Goal: Task Accomplishment & Management: Complete application form

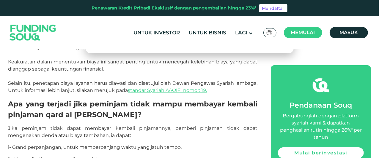
scroll to position [1070, 0]
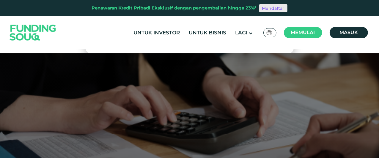
click at [274, 10] on font "Mendaftar" at bounding box center [273, 8] width 22 height 5
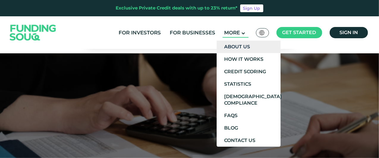
click at [238, 49] on link "About Us" at bounding box center [249, 47] width 64 height 12
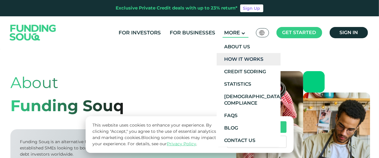
click at [237, 61] on link "How It Works" at bounding box center [249, 59] width 64 height 12
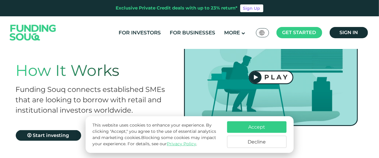
scroll to position [59, 0]
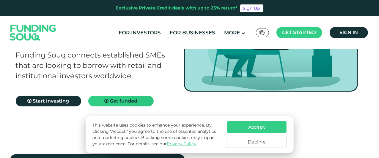
click at [120, 101] on span "Get funded" at bounding box center [124, 101] width 28 height 6
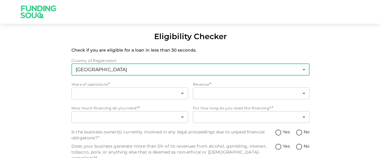
click at [117, 72] on body "Eligibility Checker Check if you are eligible for a loan in less than 30 second…" at bounding box center [190, 79] width 381 height 158
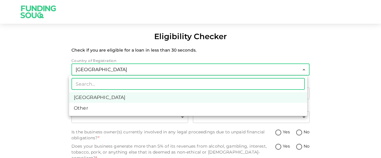
click at [84, 109] on li "Other" at bounding box center [188, 108] width 238 height 11
type input "3"
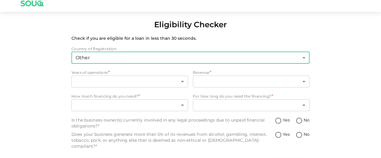
scroll to position [17, 0]
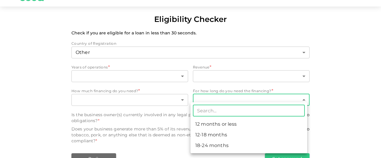
click at [300, 101] on body "Eligibility Checker Check if you are eligible for a loan in less than 30 second…" at bounding box center [190, 79] width 381 height 158
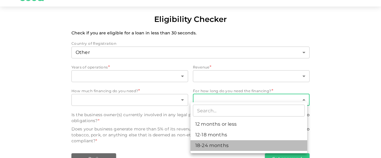
click at [220, 145] on li "18-24 months" at bounding box center [248, 146] width 117 height 11
type input "3"
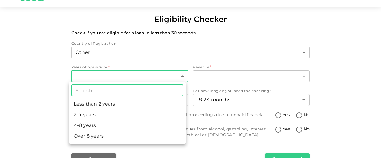
click at [181, 76] on body "Eligibility Checker Check if you are eligible for a loan in less than 30 second…" at bounding box center [190, 79] width 381 height 158
click at [109, 136] on li "Over 8 years" at bounding box center [127, 136] width 117 height 11
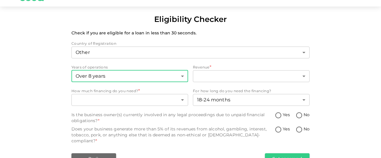
type input "4"
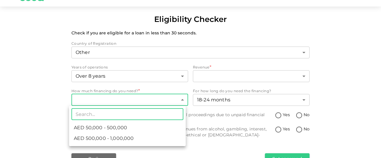
click at [181, 101] on body "Eligibility Checker Check if you are eligible for a loan in less than 30 second…" at bounding box center [190, 79] width 381 height 158
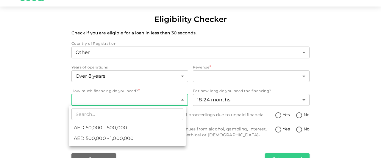
click at [81, 19] on div at bounding box center [190, 79] width 381 height 158
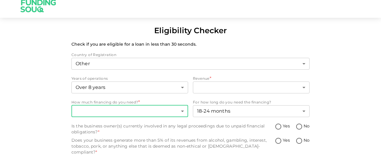
scroll to position [0, 0]
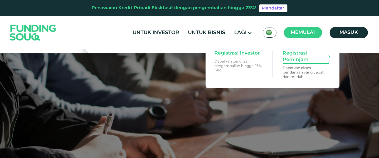
click at [302, 62] on span "Registrasi Peminjam" at bounding box center [306, 56] width 46 height 13
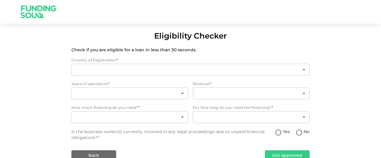
type input "2"
